Goal: Entertainment & Leisure: Consume media (video, audio)

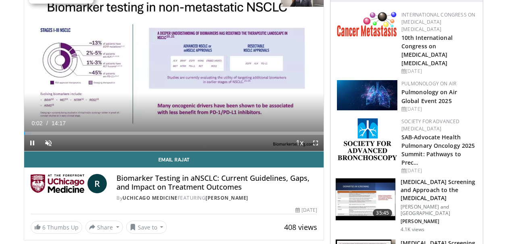
scroll to position [81, 0]
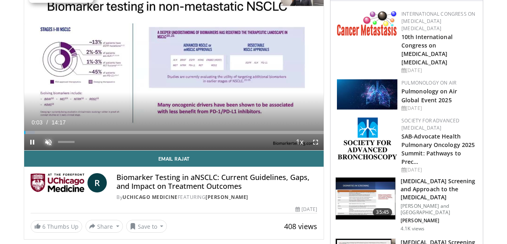
click at [46, 143] on span "Video Player" at bounding box center [48, 142] width 16 height 16
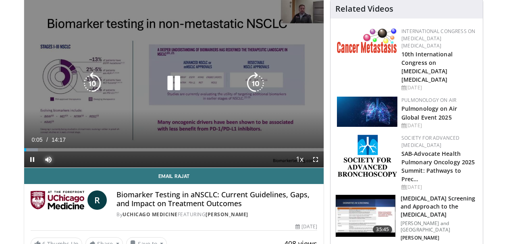
scroll to position [54, 0]
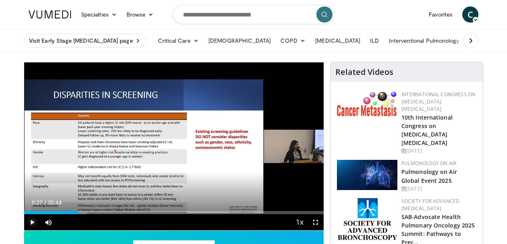
click at [31, 222] on span "Video Player" at bounding box center [32, 222] width 16 height 16
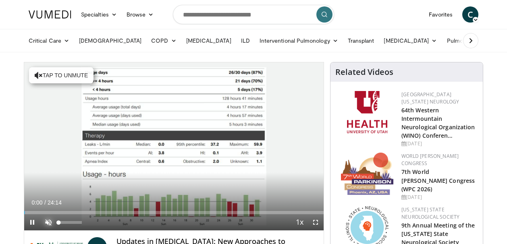
click at [50, 224] on span "Video Player" at bounding box center [48, 222] width 16 height 16
